Goal: Check status: Check status

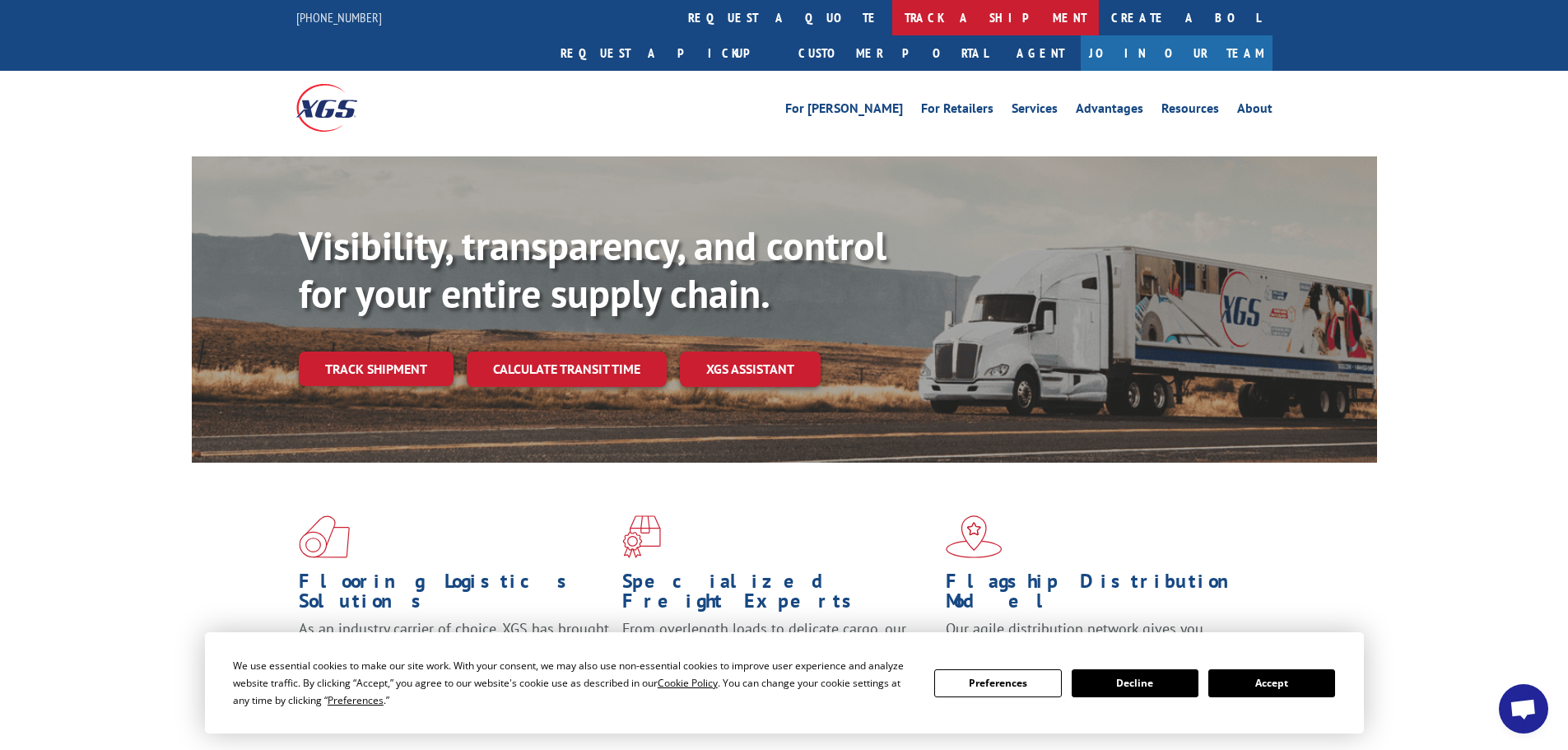
click at [893, 20] on link "track a shipment" at bounding box center [996, 18] width 206 height 36
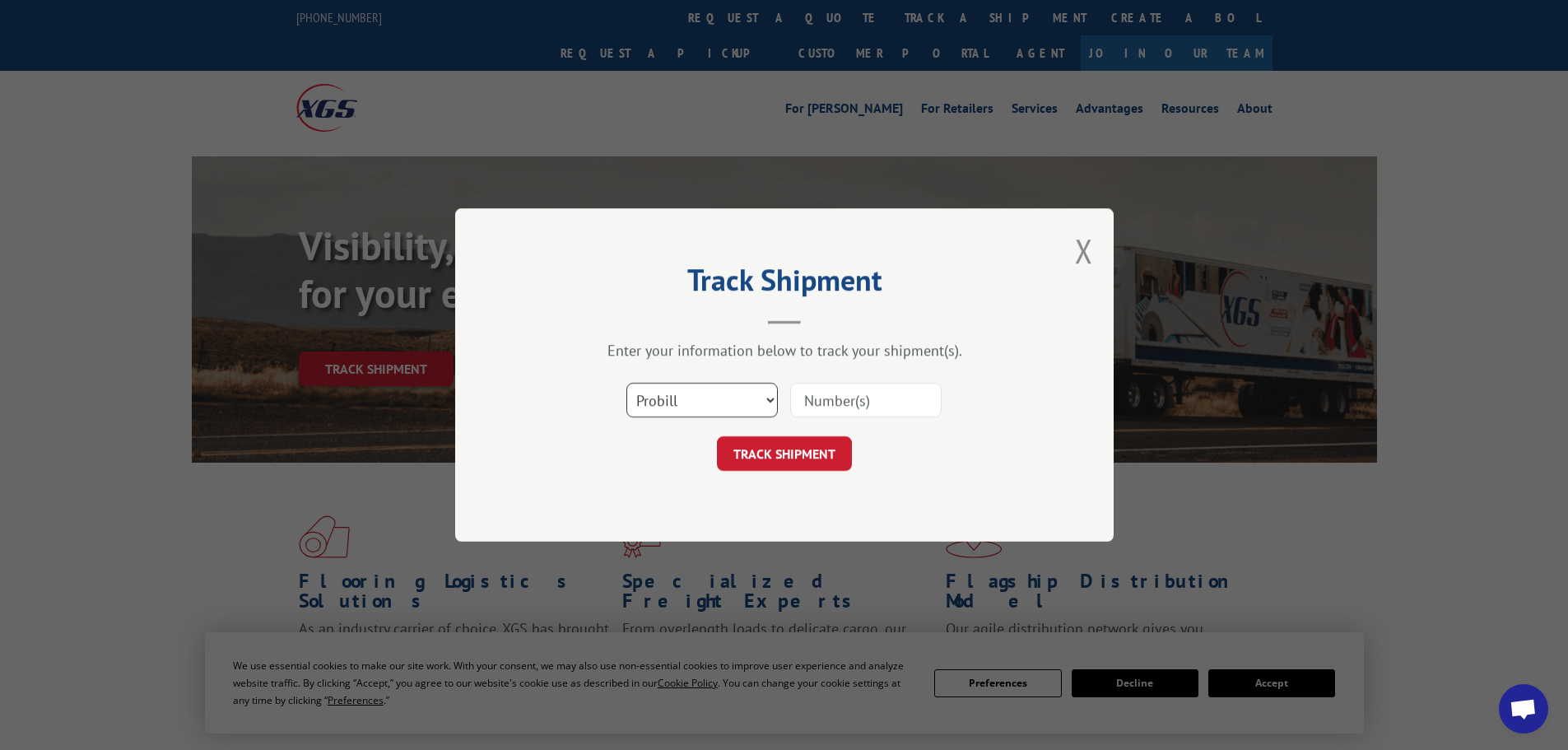
click at [713, 402] on select "Select category... Probill BOL PO" at bounding box center [702, 400] width 151 height 35
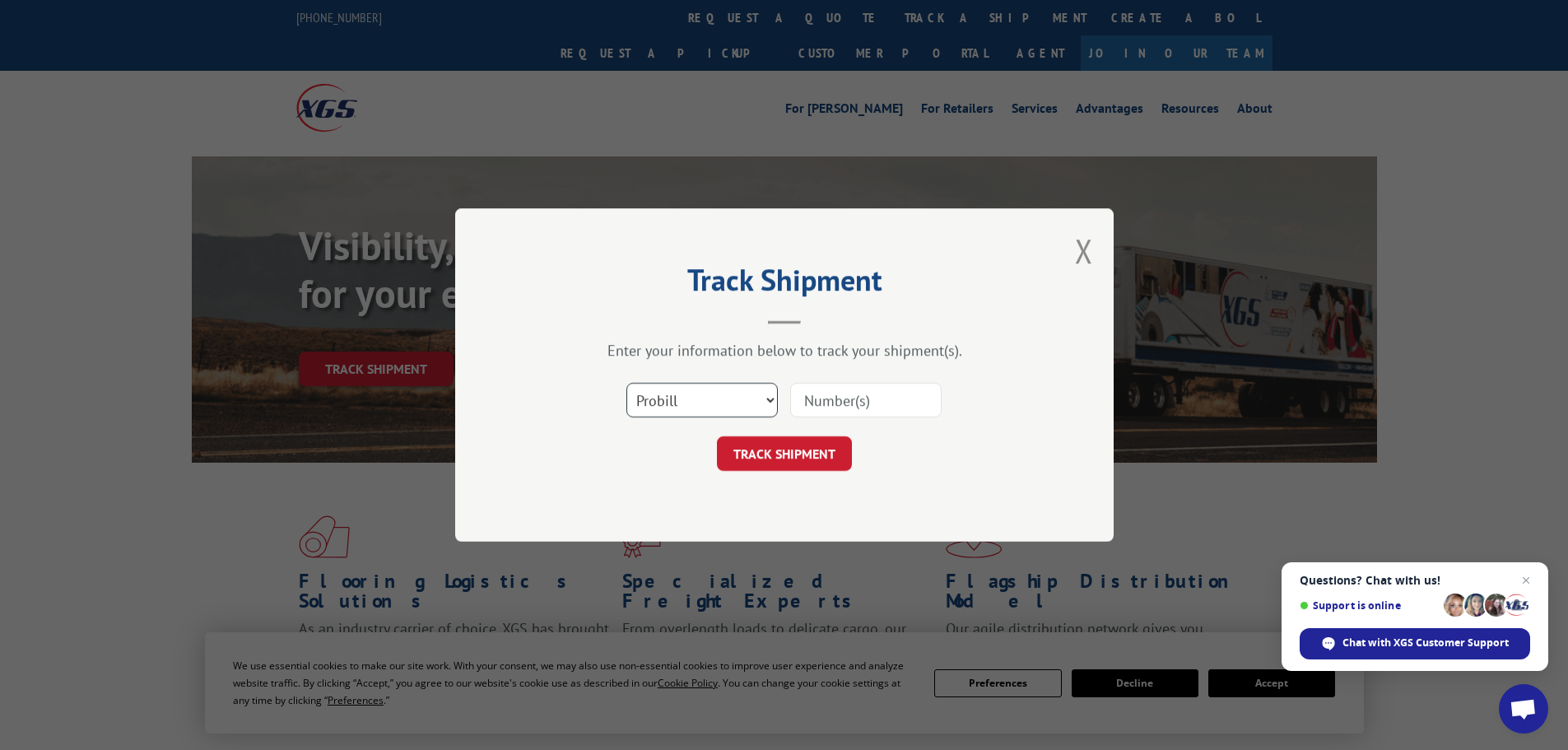
select select "bol"
click at [626, 383] on select "Select category... Probill BOL PO" at bounding box center [702, 400] width 151 height 35
click at [808, 398] on input at bounding box center [866, 400] width 151 height 35
paste input "5479131"
type input "5479131"
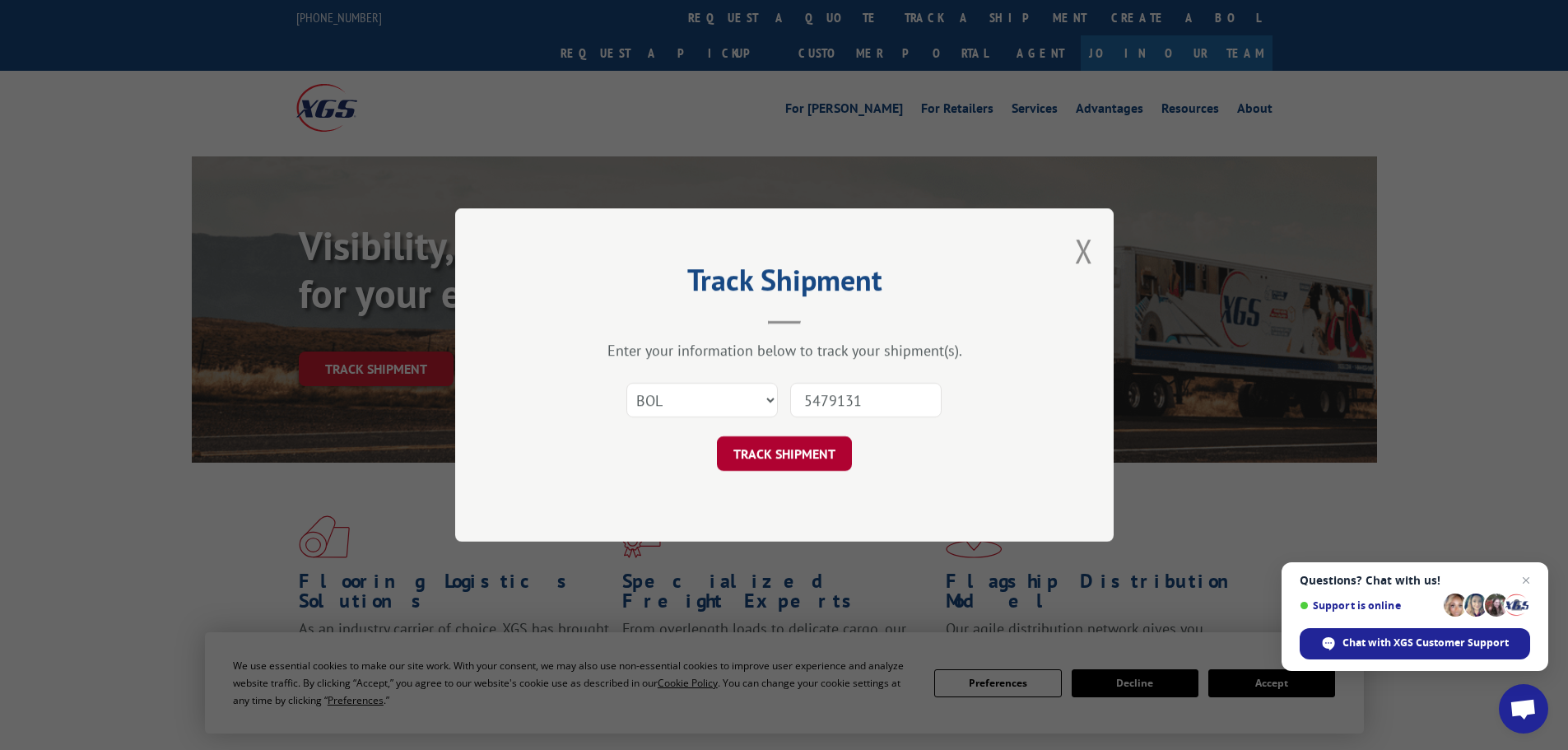
click at [782, 450] on button "TRACK SHIPMENT" at bounding box center [784, 453] width 135 height 35
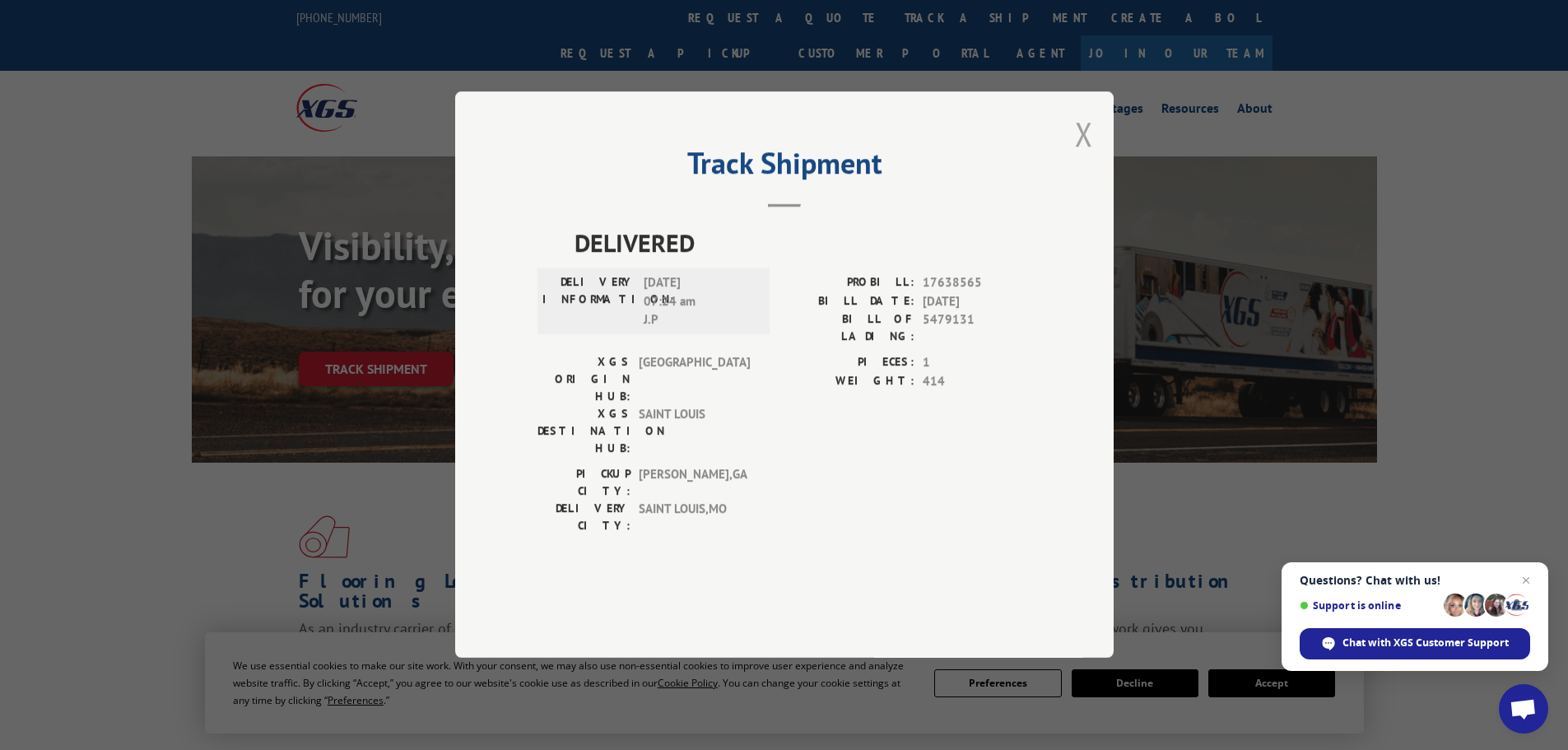
click at [1085, 156] on button "Close modal" at bounding box center [1084, 134] width 18 height 44
